Goal: Task Accomplishment & Management: Manage account settings

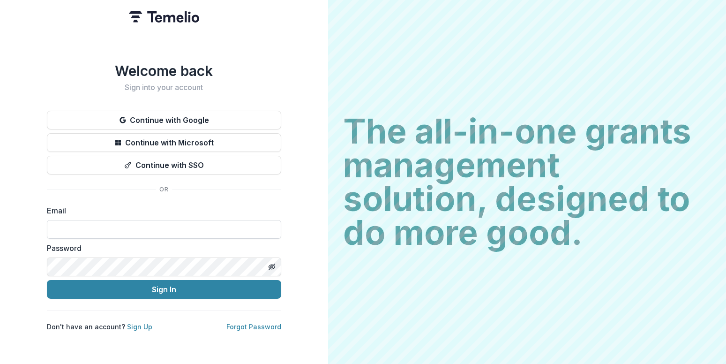
click at [79, 220] on input at bounding box center [164, 229] width 234 height 19
type input "*"
click at [0, 363] on com-1password-button at bounding box center [0, 364] width 0 height 0
type input "**********"
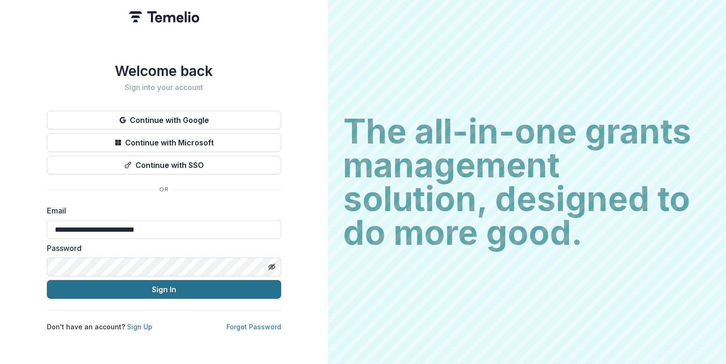
click at [159, 286] on button "Sign In" at bounding box center [164, 289] width 234 height 19
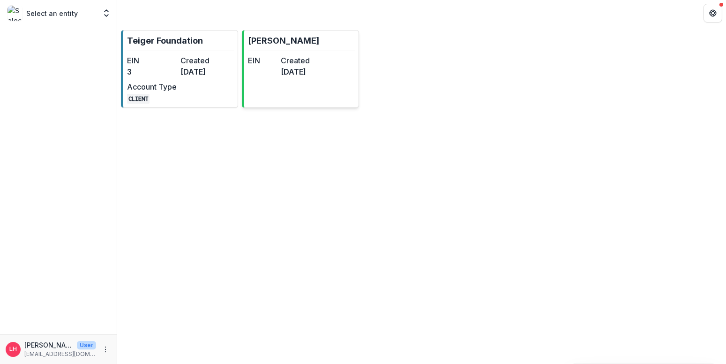
click at [308, 70] on dd "[DATE]" at bounding box center [295, 71] width 29 height 11
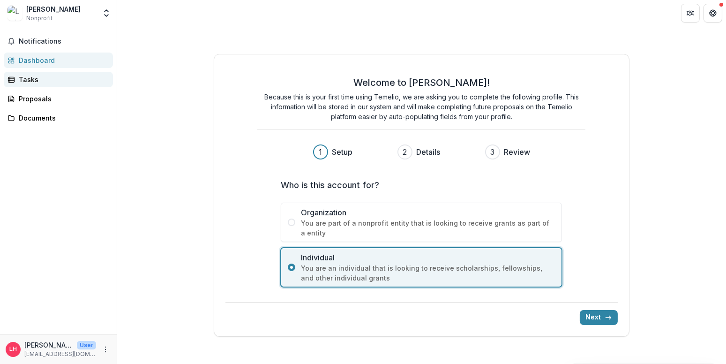
click at [31, 76] on div "Tasks" at bounding box center [62, 80] width 87 height 10
click at [106, 348] on icon "More" at bounding box center [106, 350] width 8 height 8
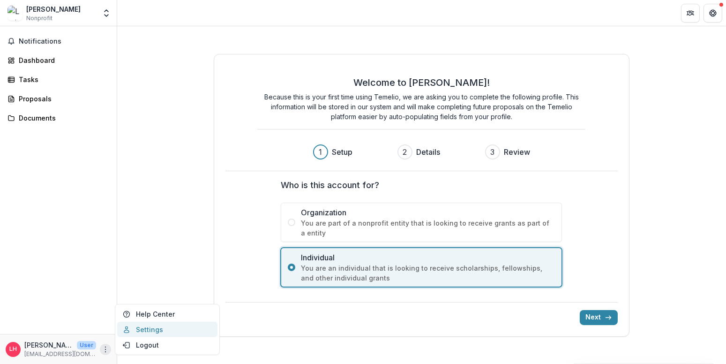
click at [143, 329] on link "Settings" at bounding box center [167, 329] width 100 height 15
click at [593, 316] on button "Next" at bounding box center [599, 317] width 38 height 15
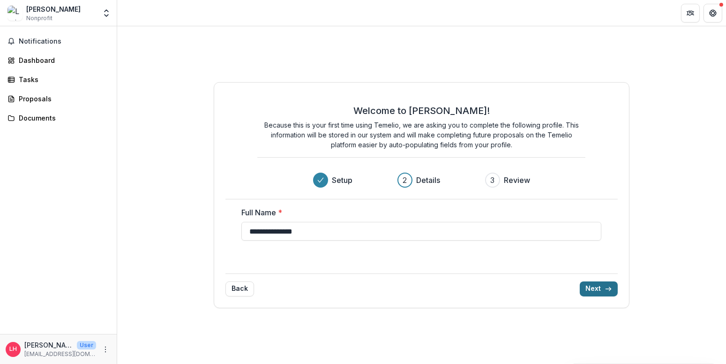
click at [599, 288] on button "Next" at bounding box center [599, 288] width 38 height 15
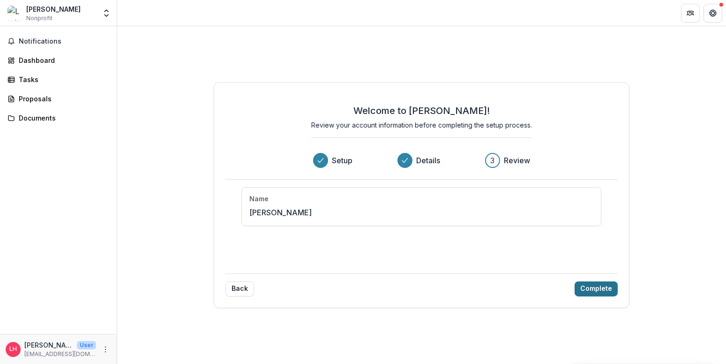
click at [599, 288] on button "Complete" at bounding box center [596, 288] width 43 height 15
